Goal: Task Accomplishment & Management: Use online tool/utility

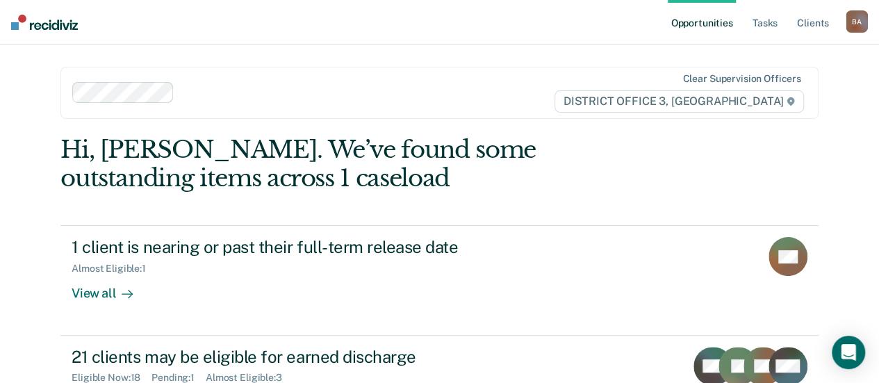
drag, startPoint x: 884, startPoint y: 56, endPoint x: 519, endPoint y: 23, distance: 366.3
click at [519, 23] on nav "Opportunities Tasks Client s Briglio, Anthony B A Profile How it works Log Out" at bounding box center [439, 22] width 879 height 44
click at [765, 21] on link "Tasks" at bounding box center [765, 22] width 31 height 44
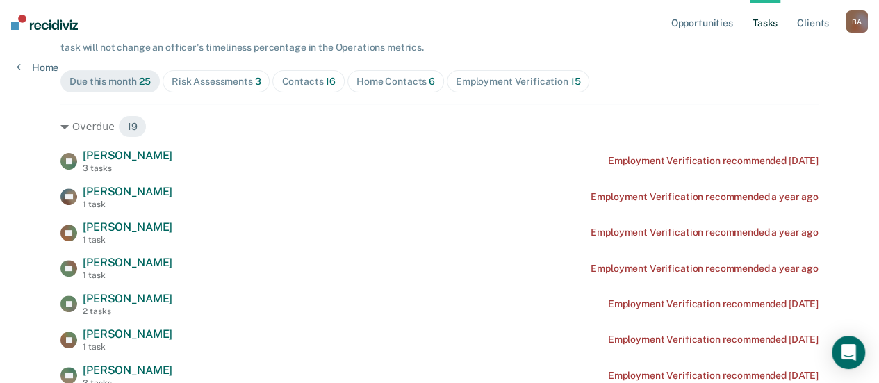
scroll to position [161, 0]
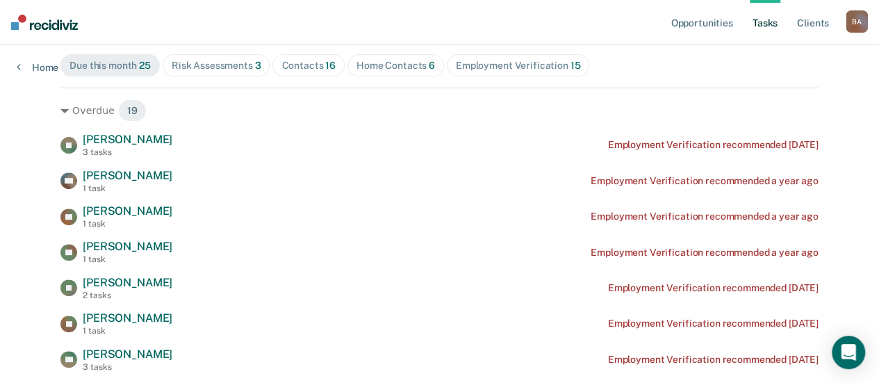
click at [313, 69] on div "Contacts 16" at bounding box center [308, 66] width 54 height 12
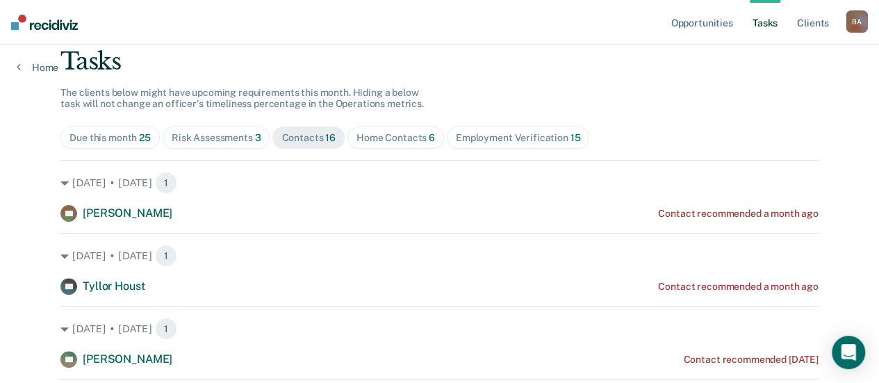
scroll to position [0, 0]
